Goal: Task Accomplishment & Management: Use online tool/utility

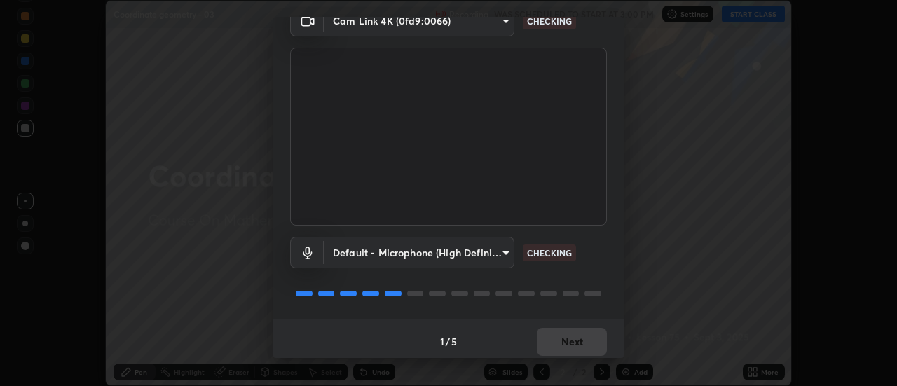
scroll to position [74, 0]
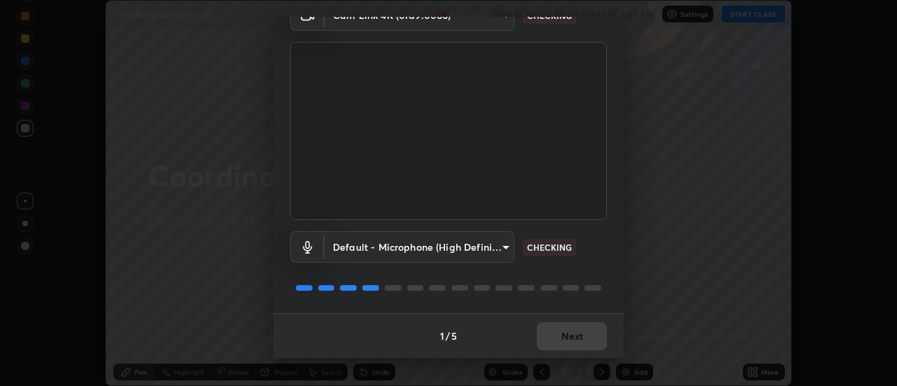
click at [554, 337] on div "1 / 5 Next" at bounding box center [448, 335] width 350 height 45
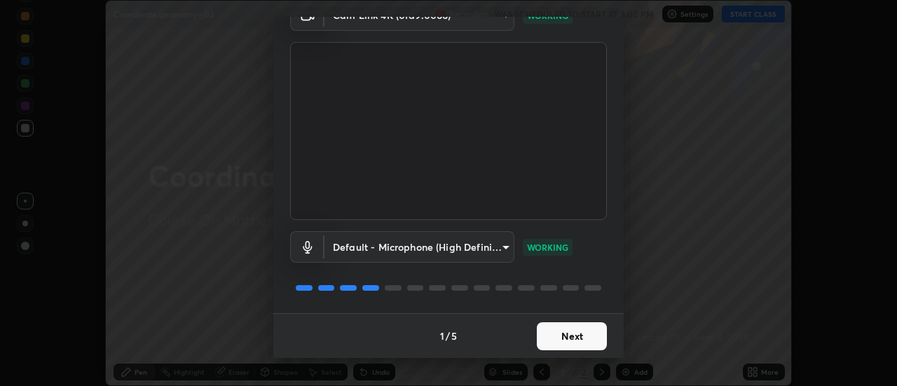
click at [559, 336] on button "Next" at bounding box center [572, 336] width 70 height 28
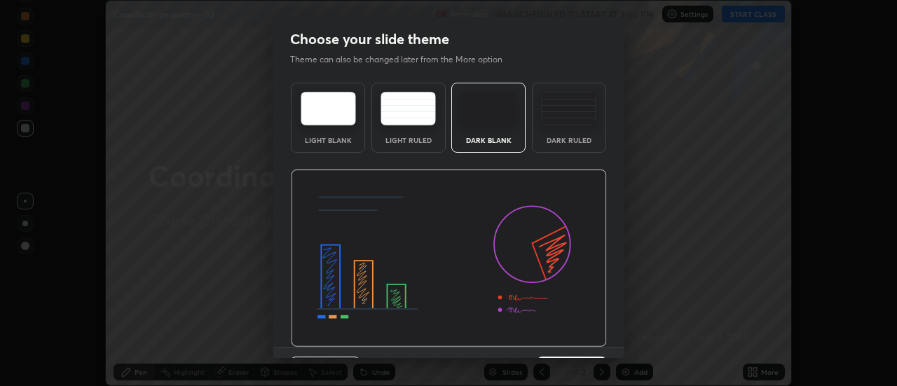
scroll to position [34, 0]
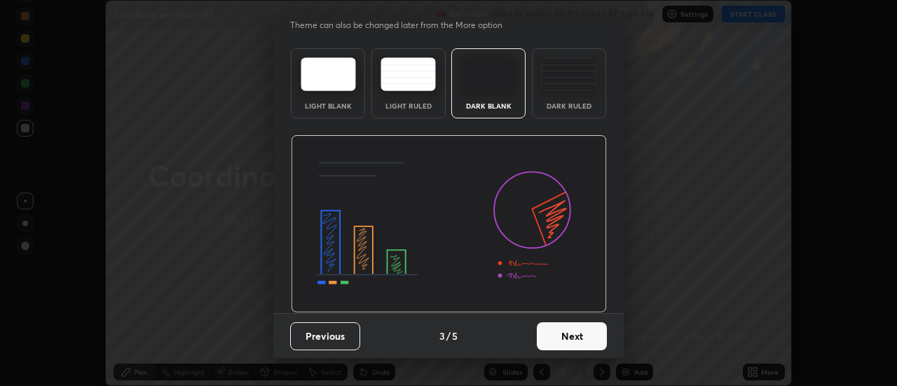
click at [568, 335] on button "Next" at bounding box center [572, 336] width 70 height 28
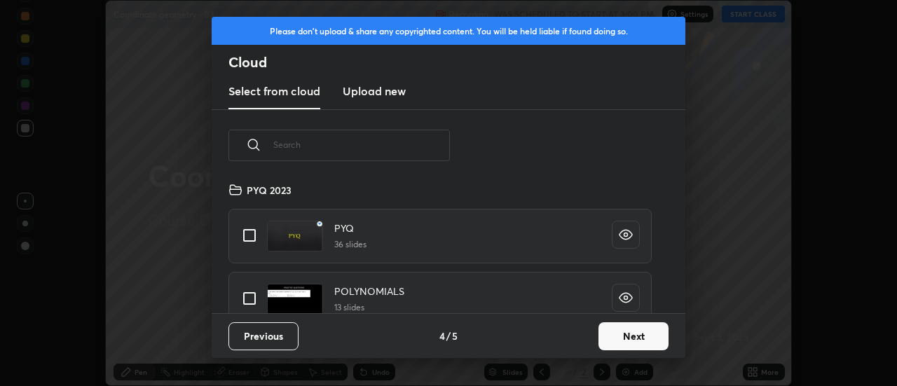
scroll to position [132, 450]
click at [419, 149] on input "text" at bounding box center [361, 145] width 177 height 60
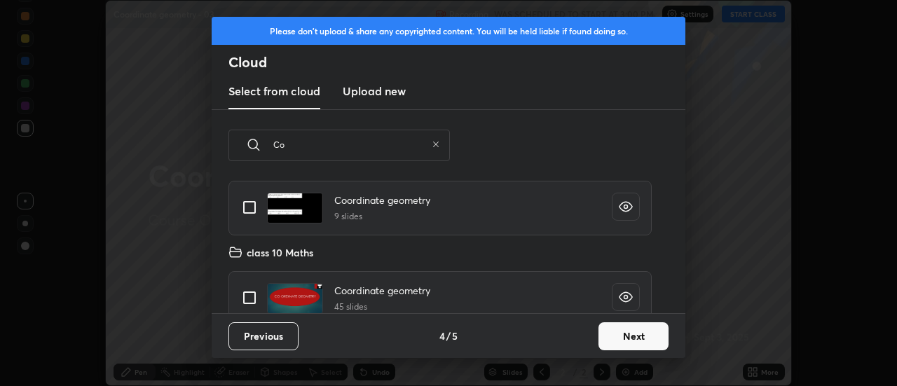
scroll to position [44, 0]
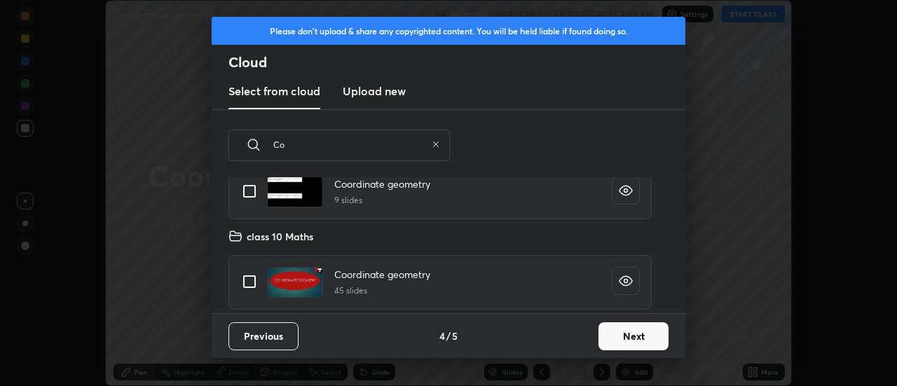
type input "Co"
click at [251, 283] on input "grid" at bounding box center [249, 281] width 29 height 29
checkbox input "true"
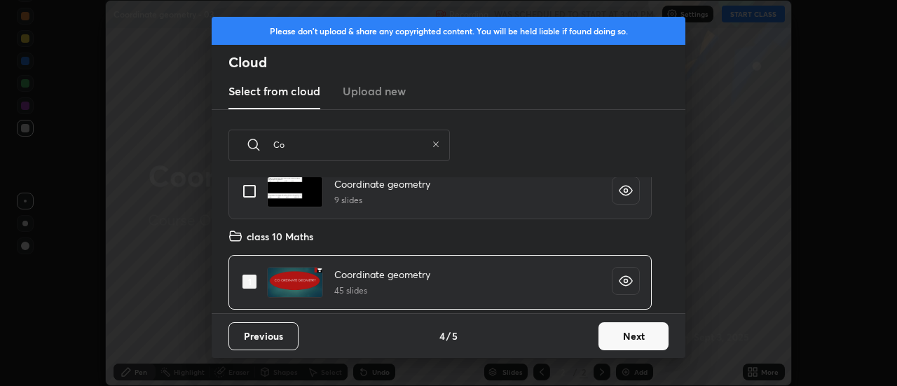
click at [624, 339] on button "Next" at bounding box center [634, 336] width 70 height 28
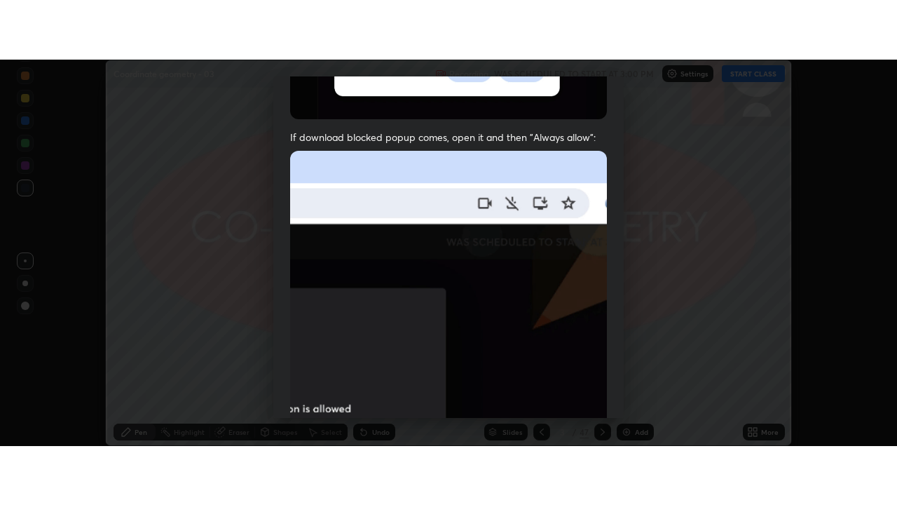
scroll to position [360, 0]
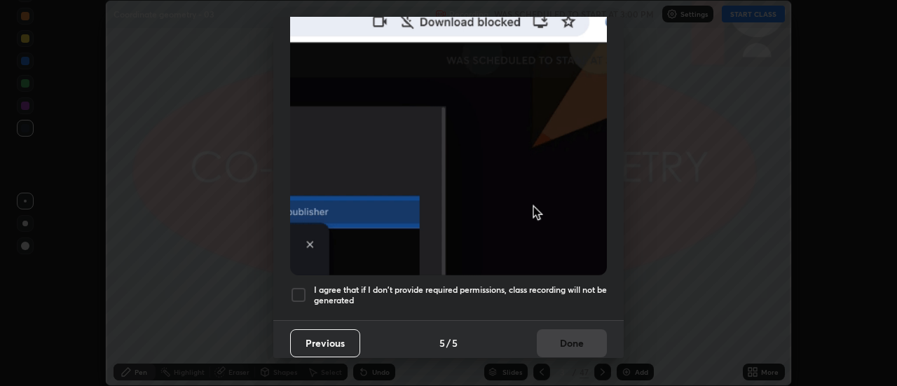
click at [566, 297] on h5 "I agree that if I don't provide required permissions, class recording will not …" at bounding box center [460, 296] width 293 height 22
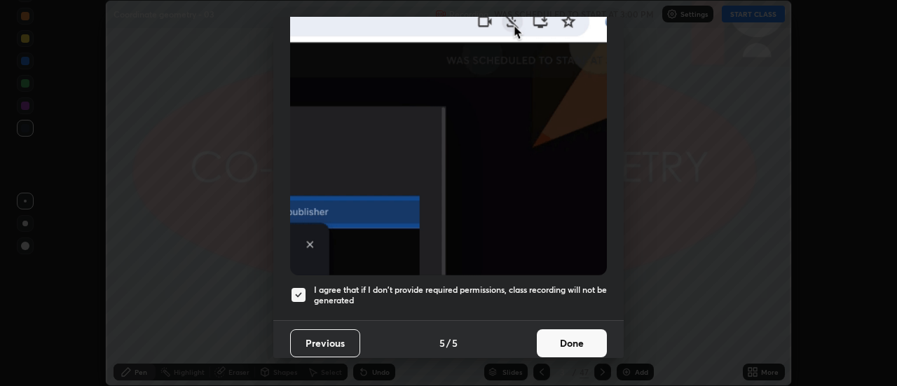
click at [580, 332] on button "Done" at bounding box center [572, 343] width 70 height 28
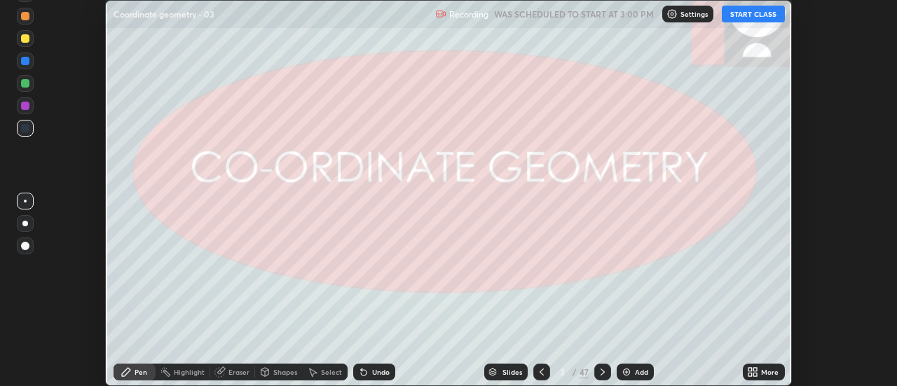
click at [757, 372] on icon at bounding box center [752, 372] width 11 height 11
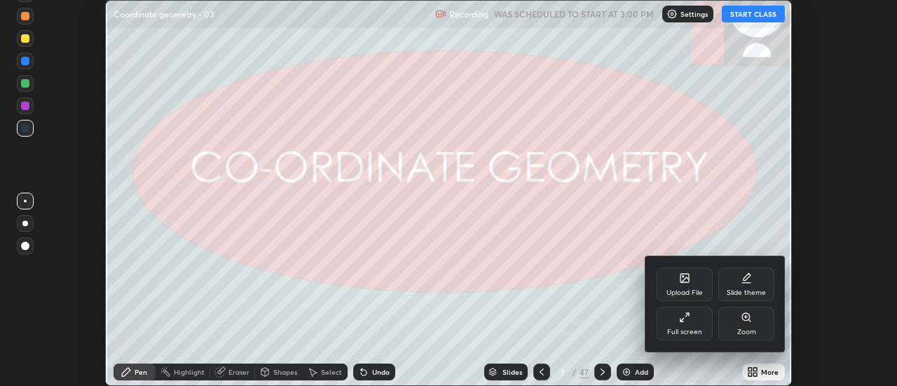
click at [689, 325] on div "Full screen" at bounding box center [685, 324] width 56 height 34
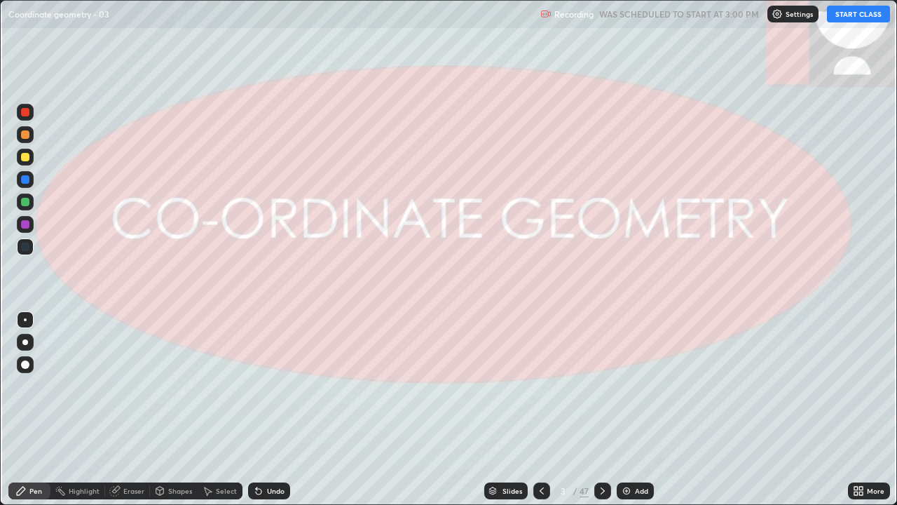
scroll to position [505, 897]
click at [498, 385] on div "Slides" at bounding box center [505, 490] width 43 height 17
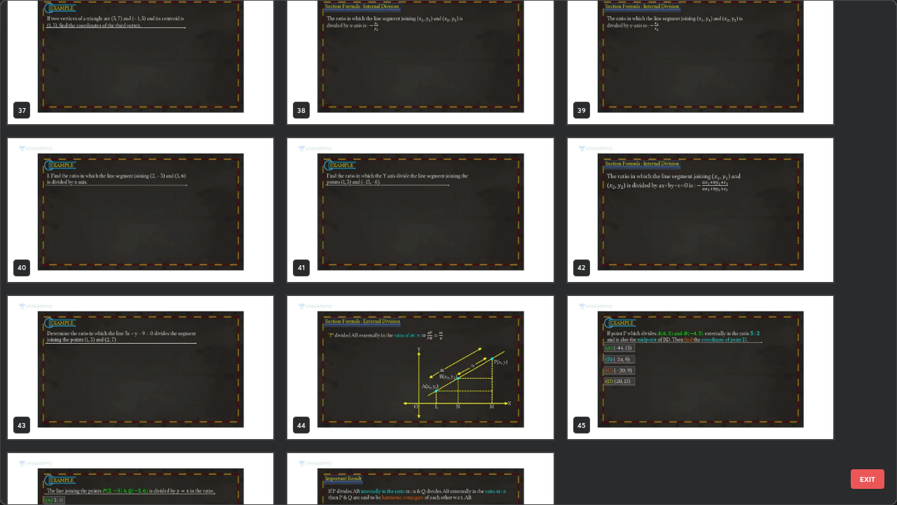
scroll to position [2016, 0]
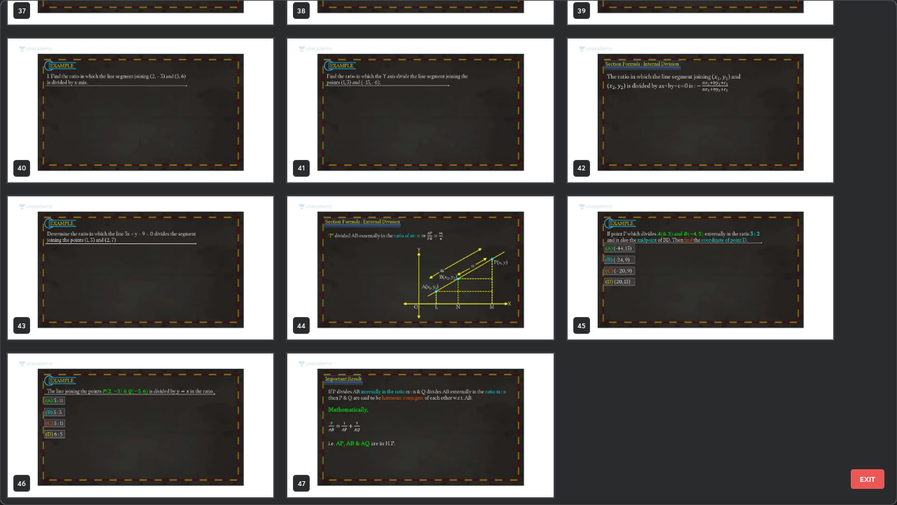
click at [479, 385] on img "grid" at bounding box center [420, 425] width 266 height 144
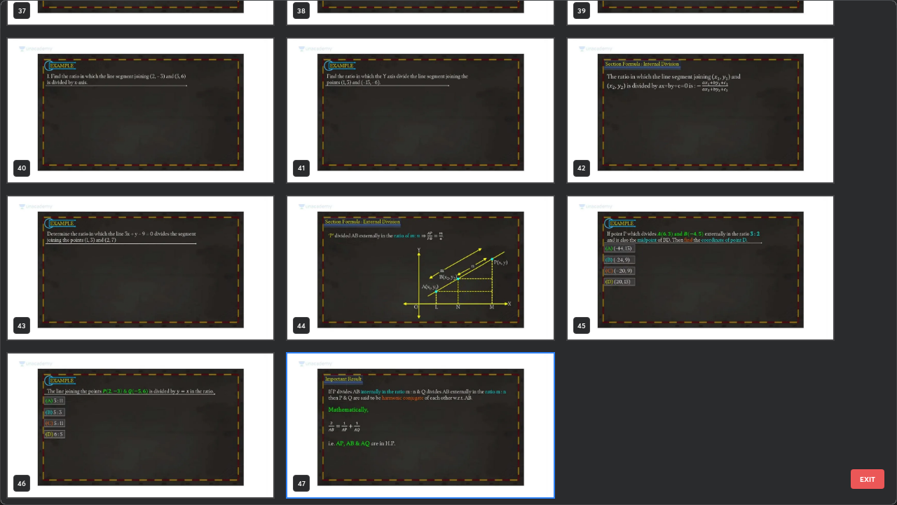
click at [479, 385] on img "grid" at bounding box center [420, 425] width 266 height 144
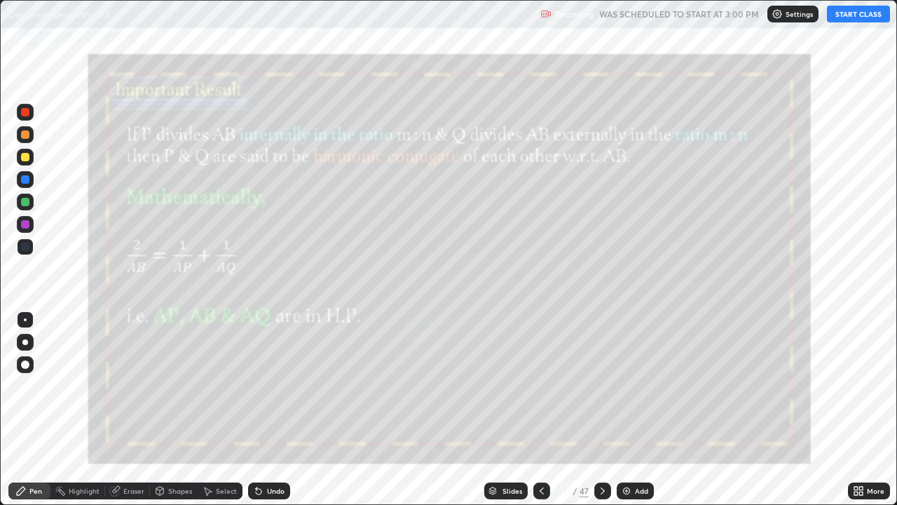
click at [856, 17] on button "START CLASS" at bounding box center [858, 14] width 63 height 17
